Goal: Task Accomplishment & Management: Manage account settings

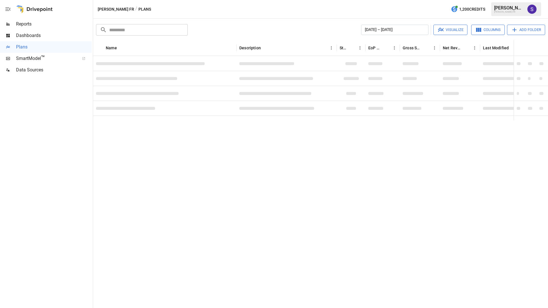
click at [175, 6] on div "[PERSON_NAME] FR / Plans 1,200 Credits [PERSON_NAME] FR" at bounding box center [320, 9] width 455 height 18
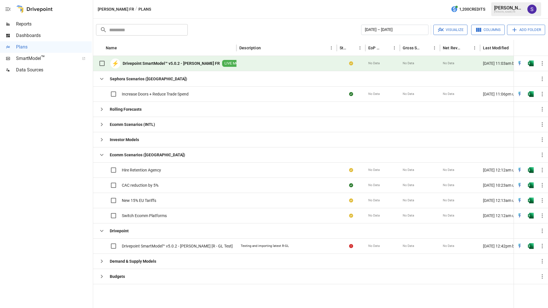
click at [411, 13] on div "[PERSON_NAME] FR / Plans 1,200 Credits [PERSON_NAME] FR" at bounding box center [320, 9] width 455 height 18
click at [531, 63] on img "Open in Excel" at bounding box center [531, 64] width 6 height 6
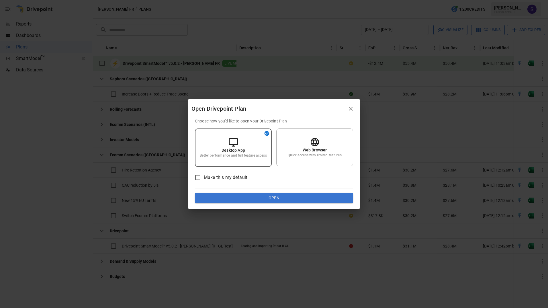
click at [274, 201] on button "Open" at bounding box center [274, 198] width 158 height 10
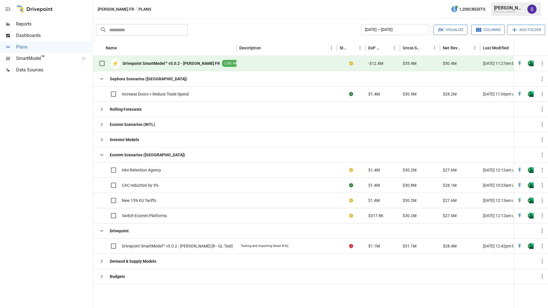
click at [412, 4] on div "[PERSON_NAME] FR / Plans 1,200 Credits [PERSON_NAME] FR" at bounding box center [320, 9] width 455 height 18
click at [393, 11] on div "[PERSON_NAME] FR / Plans 1,200 Credits [PERSON_NAME] FR" at bounding box center [320, 9] width 455 height 18
click at [530, 8] on img "Susan Perri" at bounding box center [532, 9] width 9 height 9
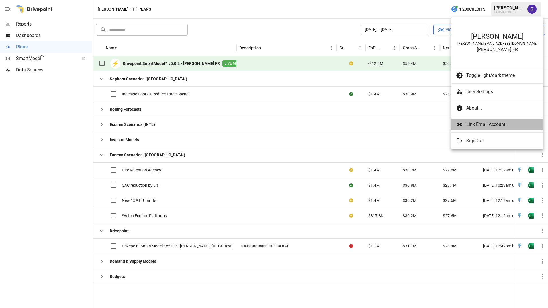
click at [475, 124] on span "Link Email Account..." at bounding box center [503, 124] width 72 height 7
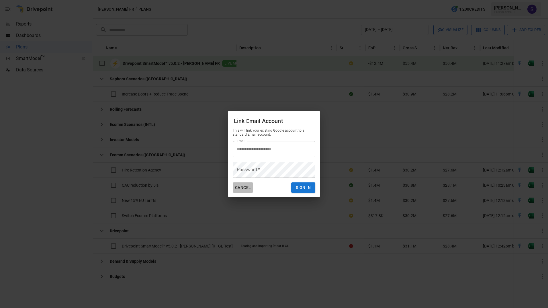
click at [246, 187] on button "Cancel" at bounding box center [243, 187] width 20 height 11
